Goal: Task Accomplishment & Management: Use online tool/utility

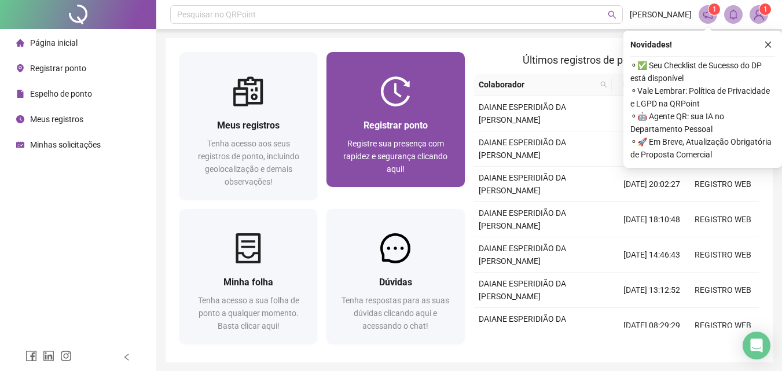
click at [410, 110] on div "Registrar ponto Registre sua presença com rapidez e segurança clicando aqui!" at bounding box center [395, 146] width 138 height 80
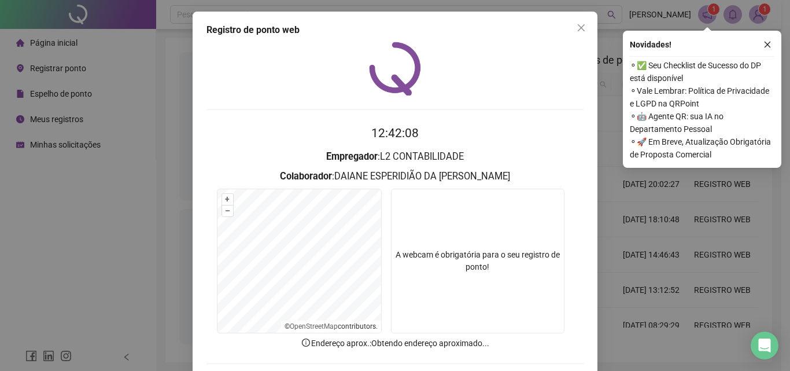
scroll to position [56, 0]
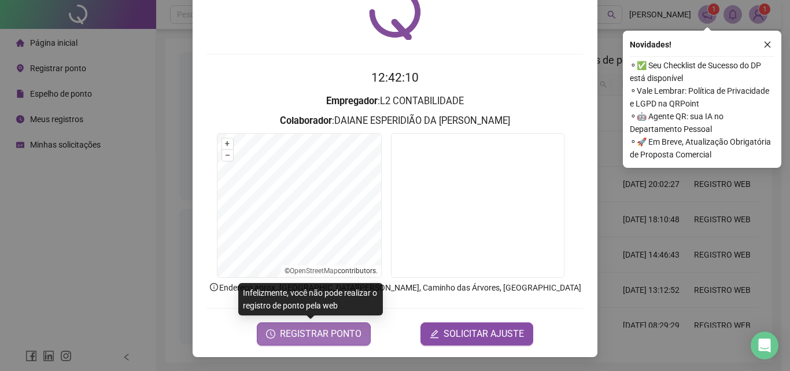
click at [329, 334] on span "REGISTRAR PONTO" at bounding box center [321, 334] width 82 height 14
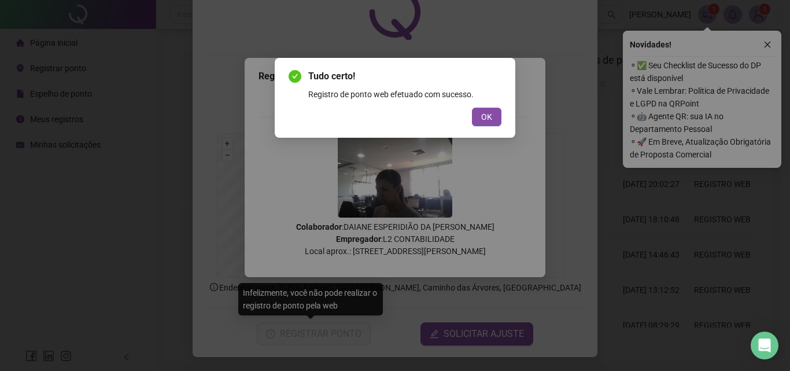
drag, startPoint x: 492, startPoint y: 116, endPoint x: 523, endPoint y: 77, distance: 49.8
click at [492, 115] on span "OK" at bounding box center [486, 117] width 11 height 13
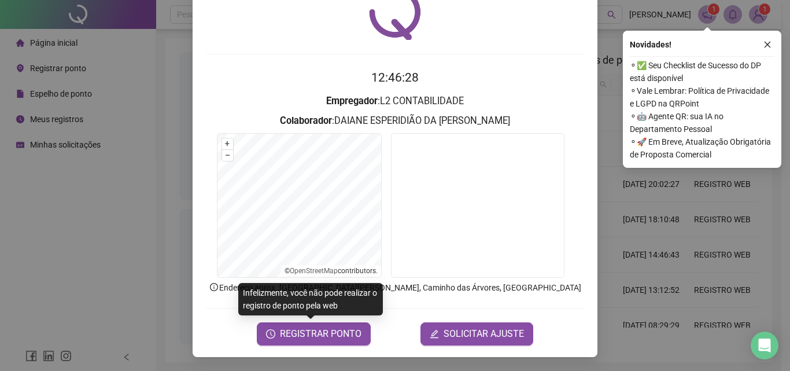
click at [765, 46] on icon "close" at bounding box center [768, 45] width 8 height 8
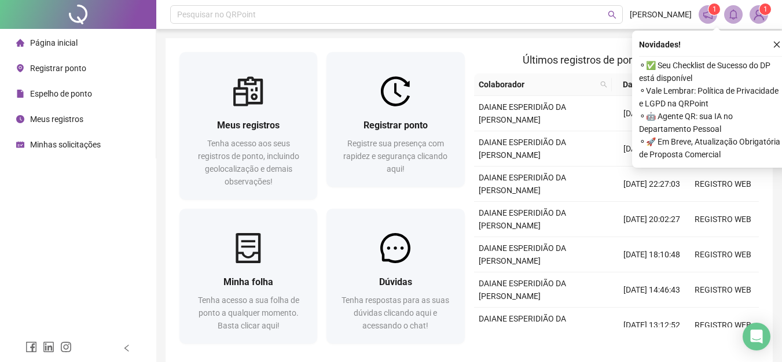
click at [778, 42] on icon "close" at bounding box center [776, 45] width 8 height 8
